Goal: Task Accomplishment & Management: Use online tool/utility

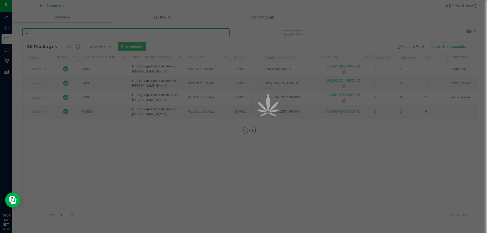
click at [187, 33] on input "text" at bounding box center [125, 32] width 207 height 8
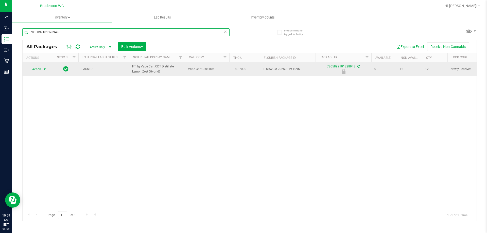
type input "7805899101328948"
click at [40, 72] on span "Action" at bounding box center [35, 69] width 14 height 7
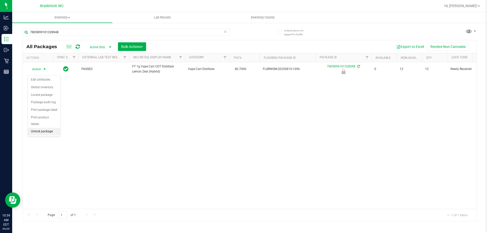
click at [49, 128] on li "Unlock package" at bounding box center [44, 132] width 32 height 8
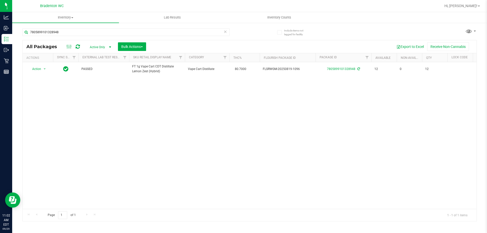
click at [225, 32] on icon at bounding box center [226, 31] width 4 height 6
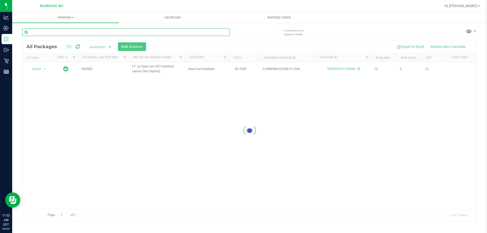
click at [222, 32] on input "text" at bounding box center [125, 32] width 207 height 8
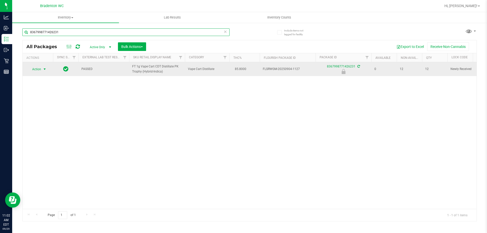
type input "8367998771426231"
click at [43, 68] on span "select" at bounding box center [45, 69] width 4 height 4
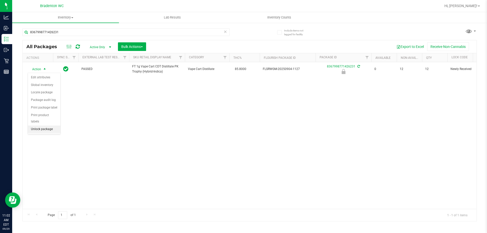
click at [52, 126] on li "Unlock package" at bounding box center [44, 130] width 32 height 8
